Goal: Navigation & Orientation: Find specific page/section

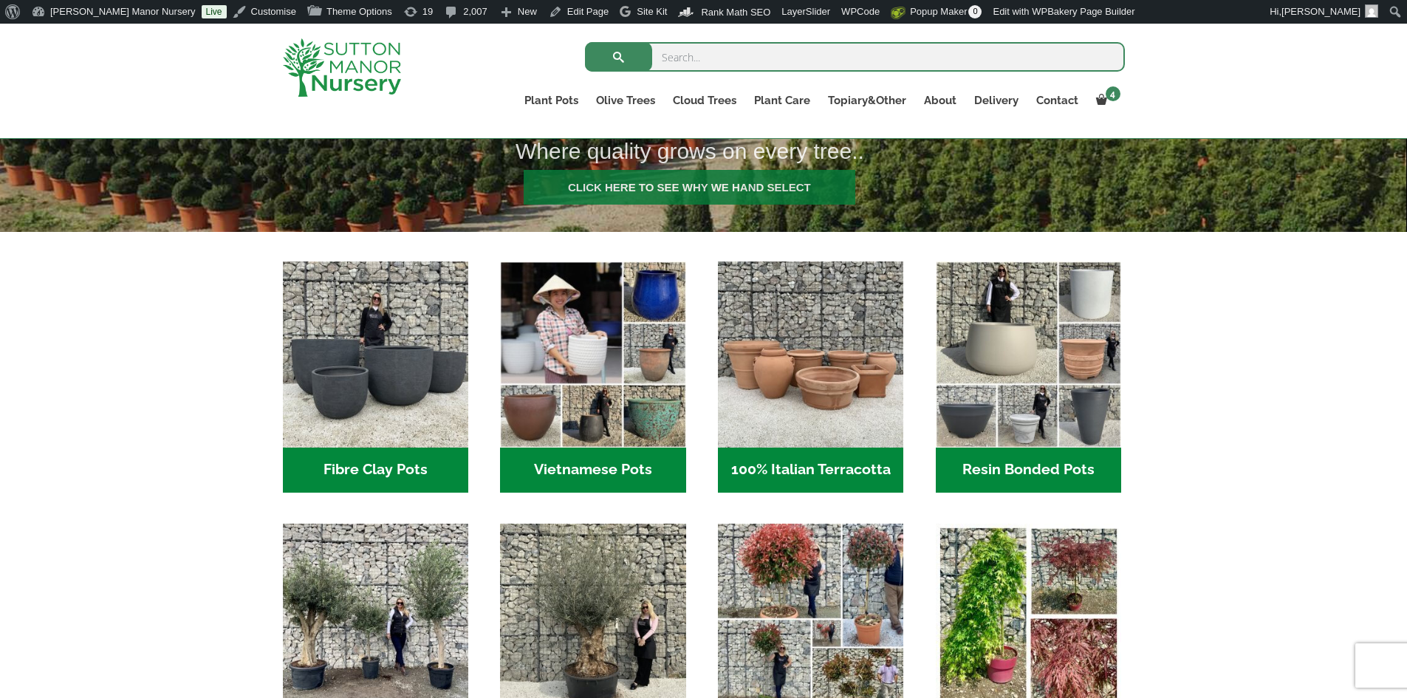
scroll to position [517, 0]
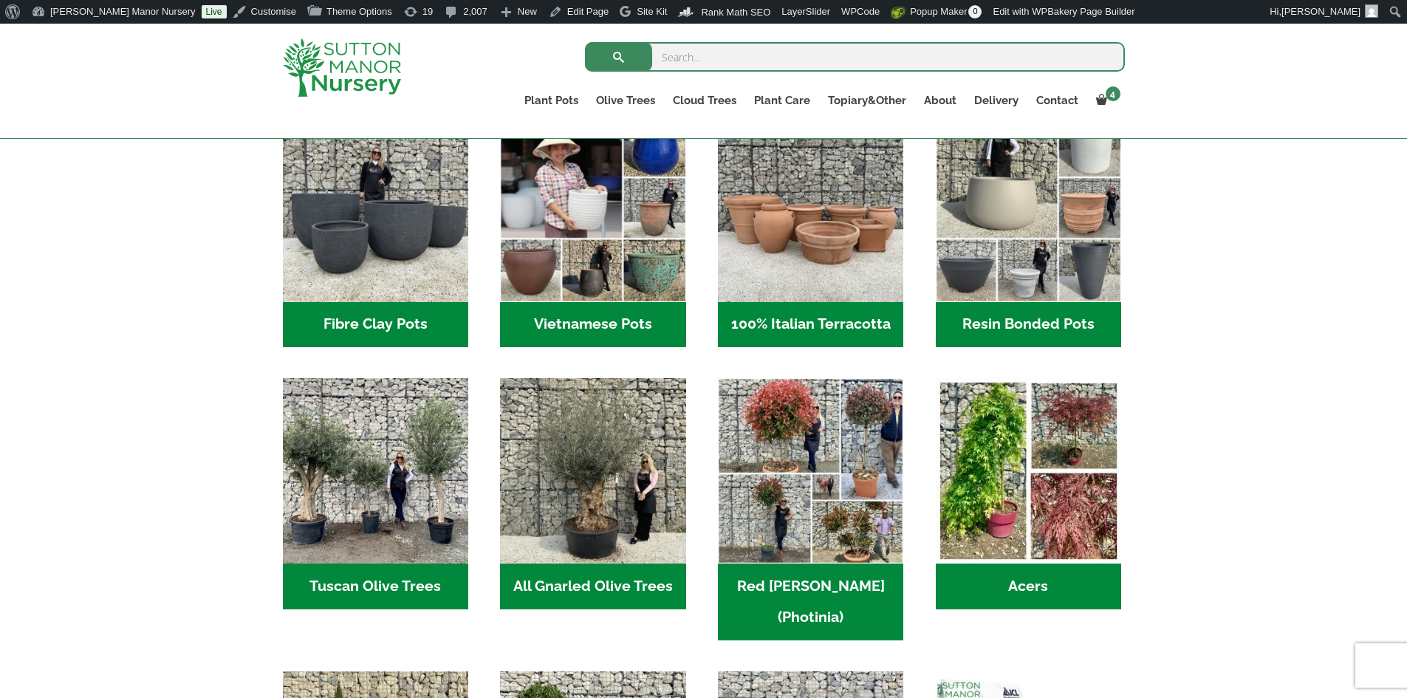
click at [986, 320] on h2 "Resin Bonded Pots (218)" at bounding box center [1028, 325] width 185 height 46
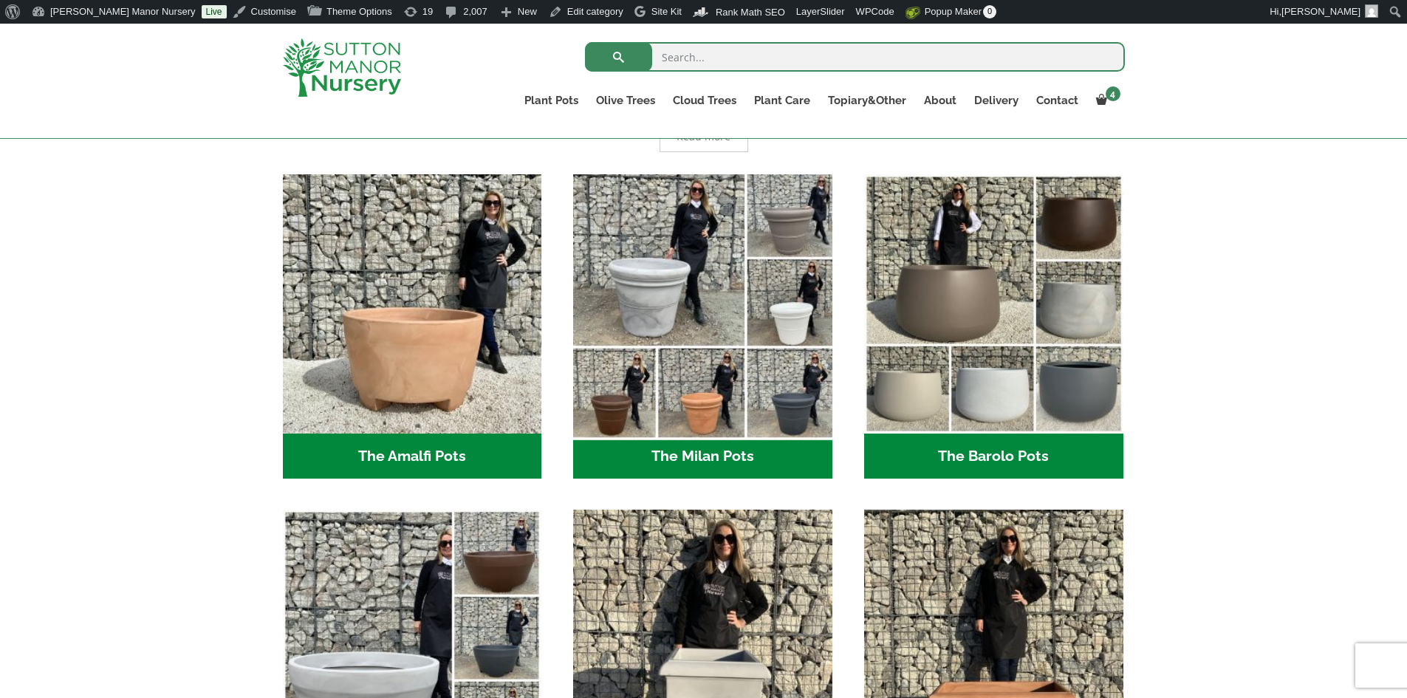
scroll to position [591, 0]
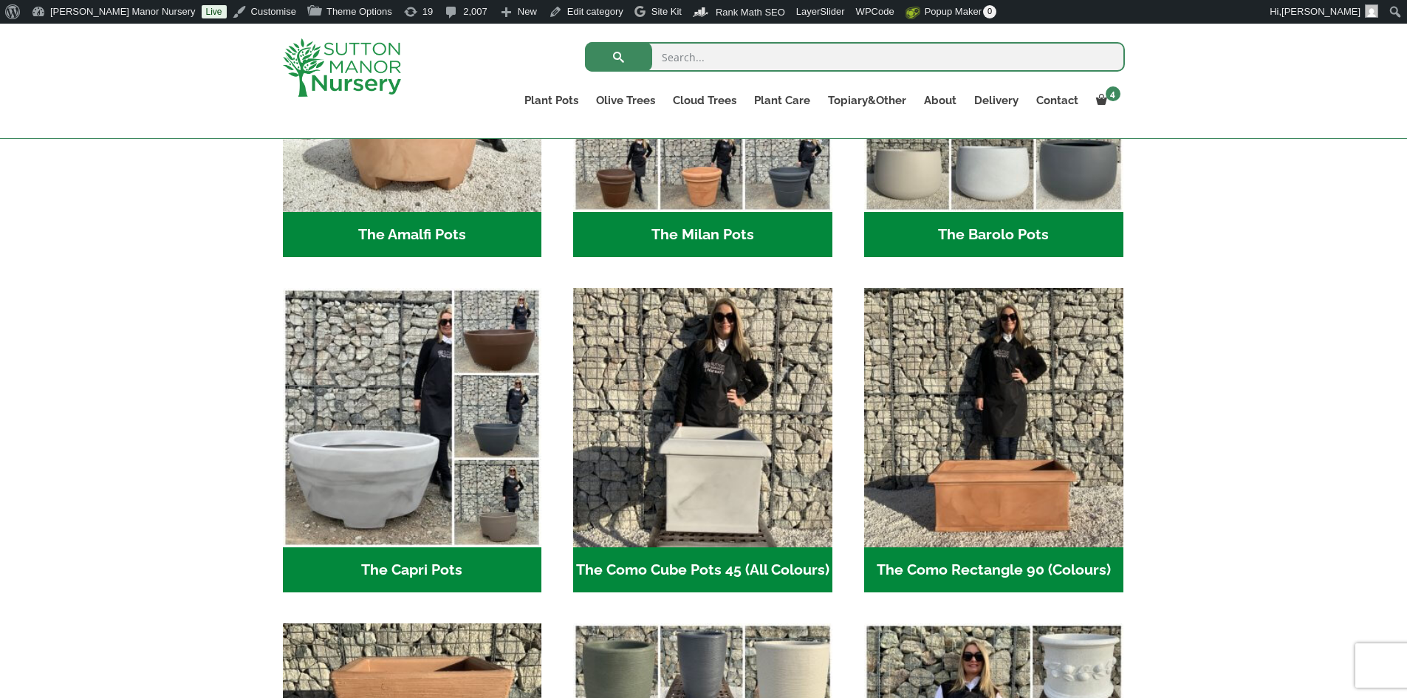
click at [1007, 238] on h2 "The Barolo Pots (42)" at bounding box center [993, 235] width 259 height 46
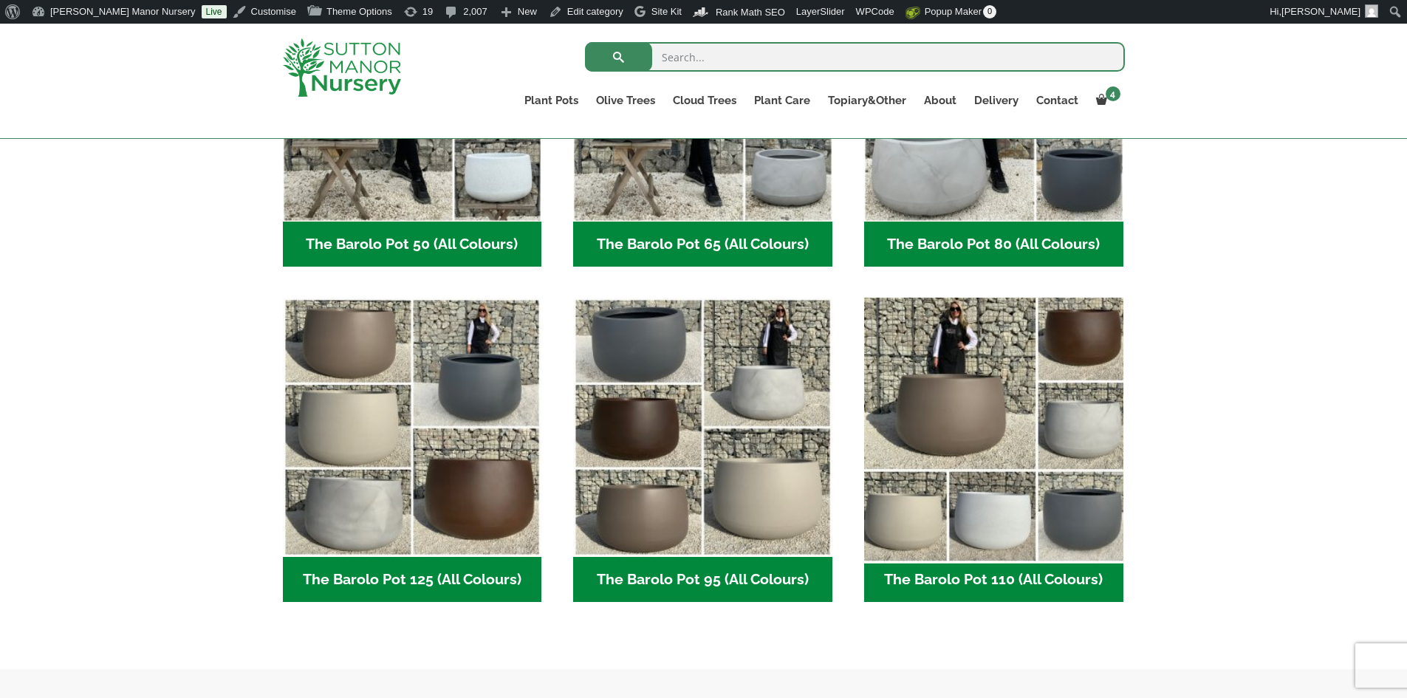
scroll to position [591, 0]
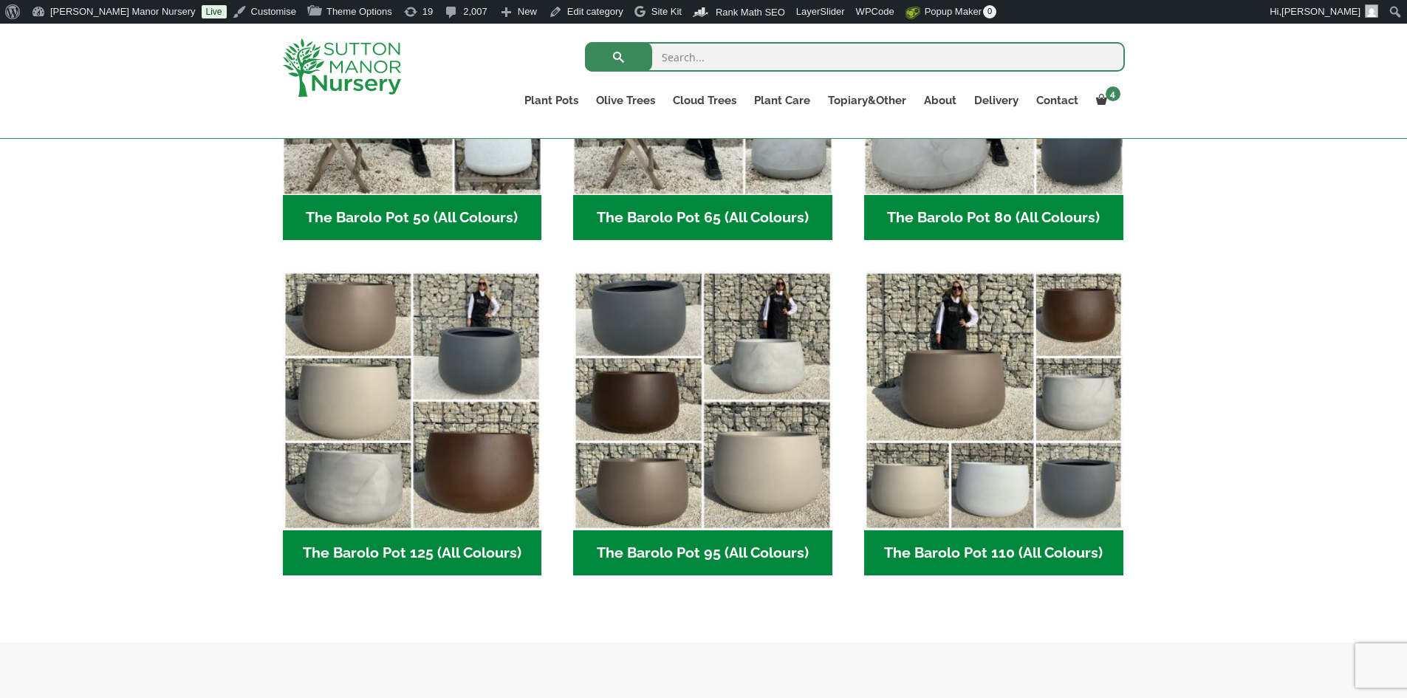
click at [747, 538] on h2 "The Barolo Pot 95 (All Colours) (7)" at bounding box center [702, 553] width 259 height 46
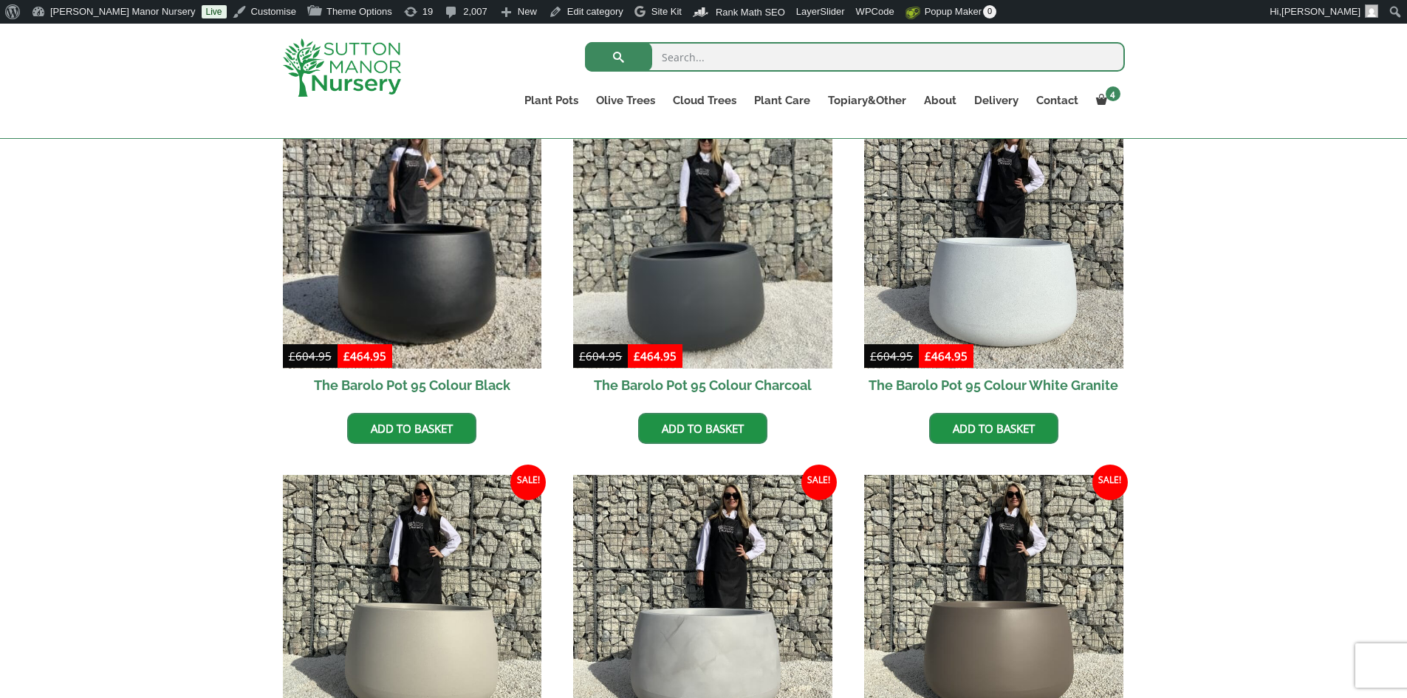
scroll to position [517, 0]
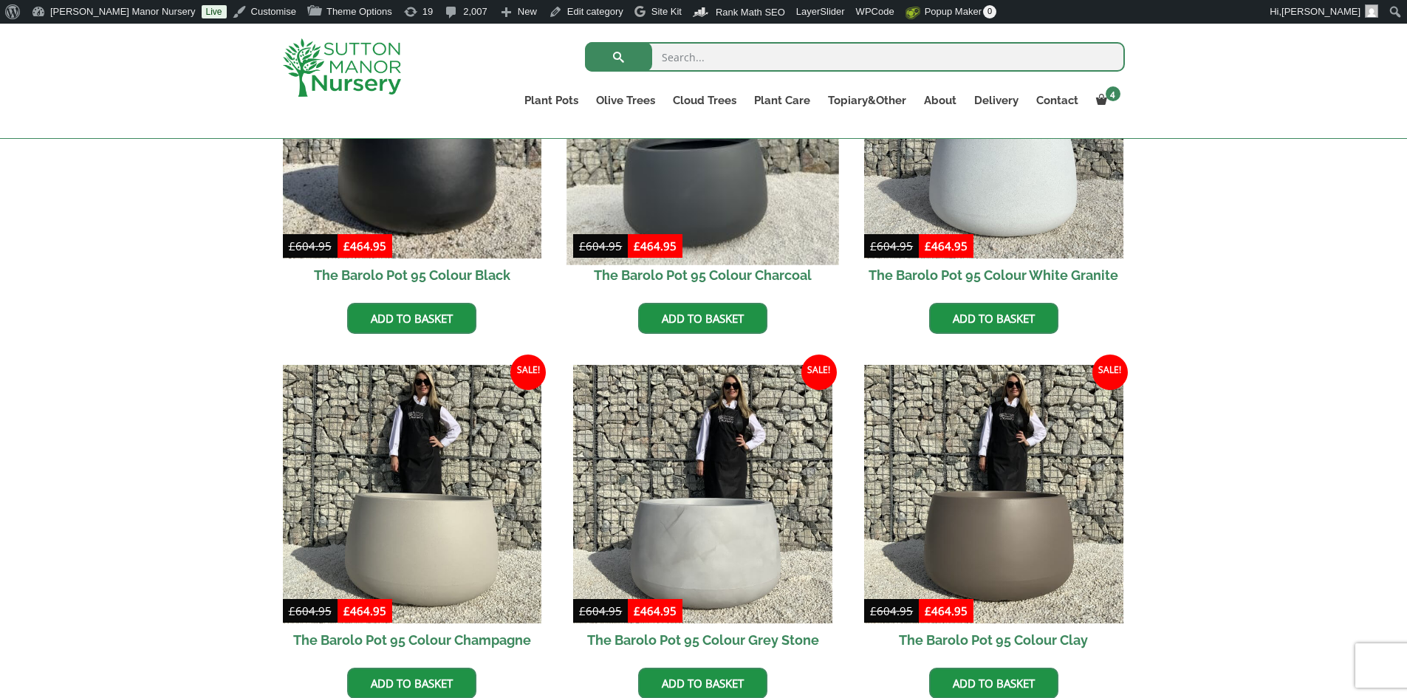
click at [735, 216] on img at bounding box center [703, 129] width 272 height 272
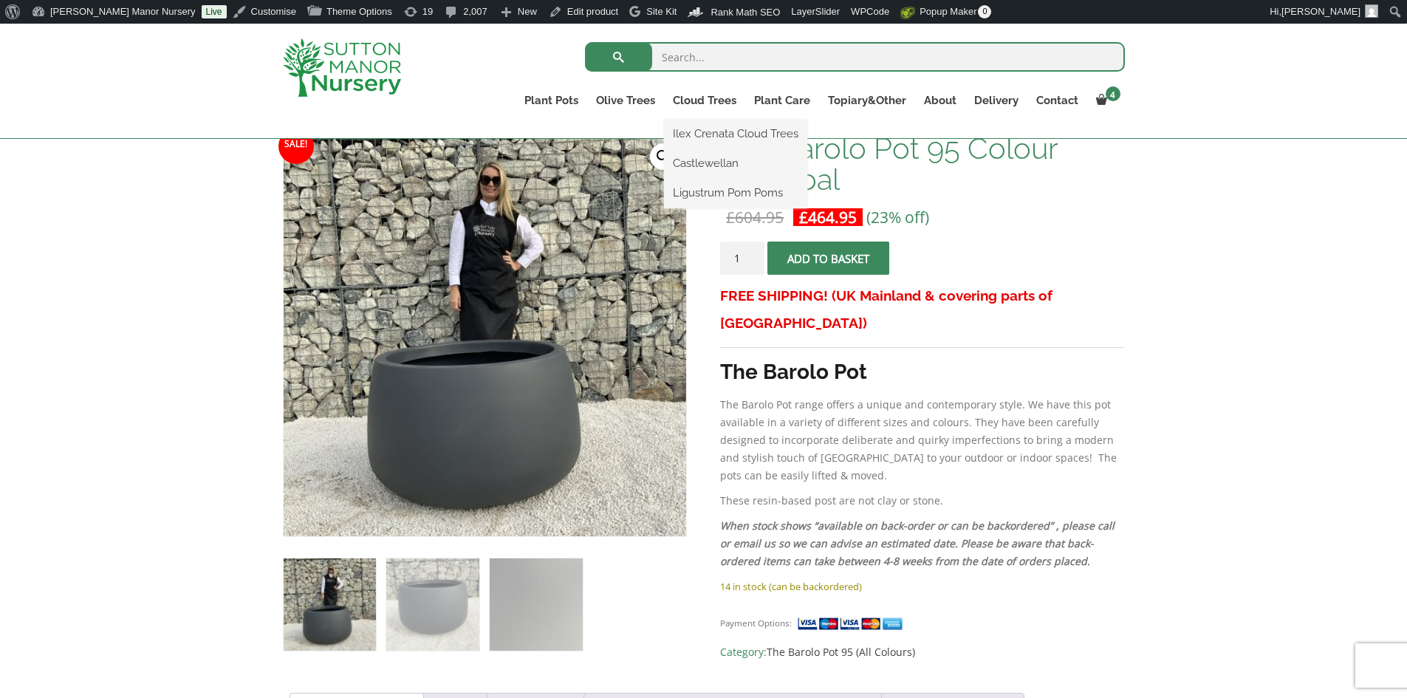
scroll to position [74, 0]
